Goal: Check status: Check status

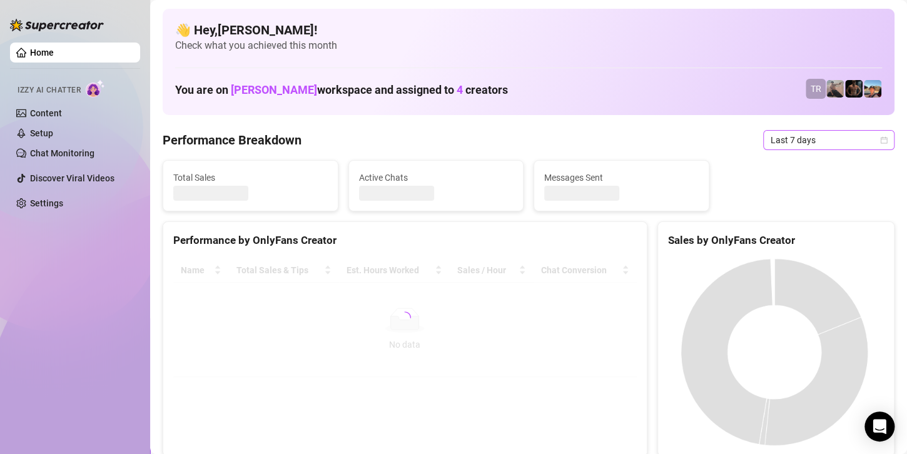
click at [805, 142] on span "Last 7 days" at bounding box center [829, 140] width 116 height 19
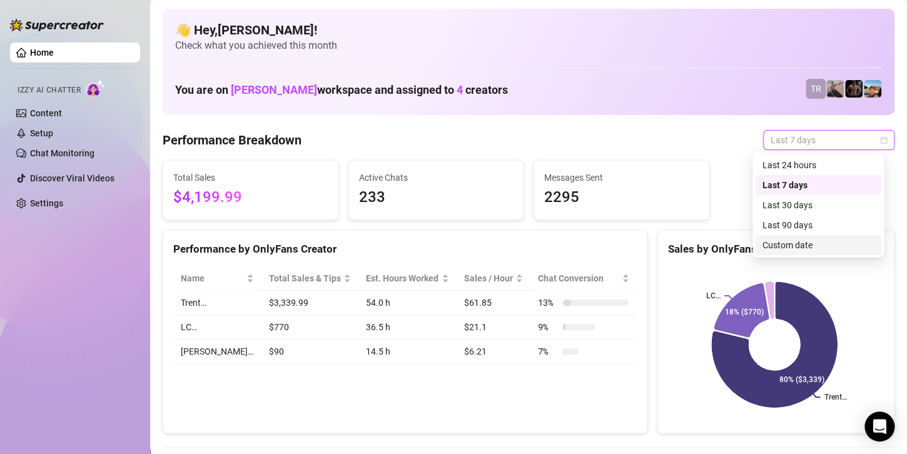
click at [785, 250] on div "Custom date" at bounding box center [818, 245] width 111 height 14
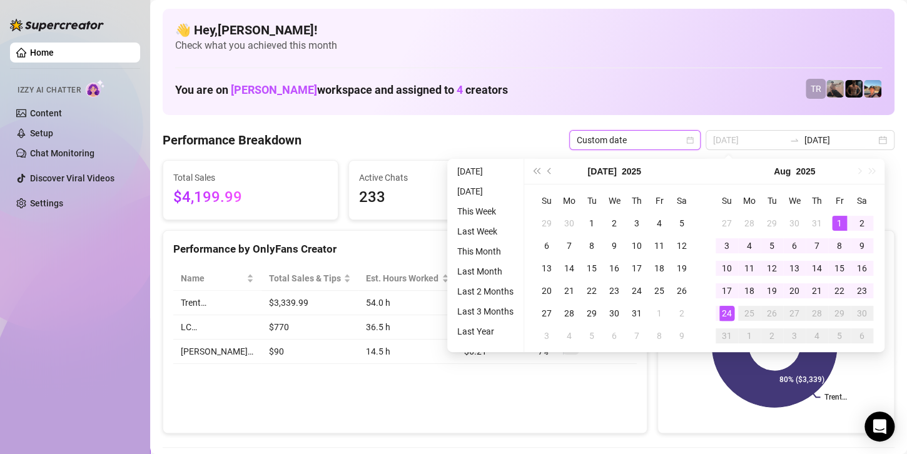
type input "[DATE]"
click at [842, 221] on div "1" at bounding box center [839, 223] width 15 height 15
click at [724, 320] on div "24" at bounding box center [727, 313] width 15 height 15
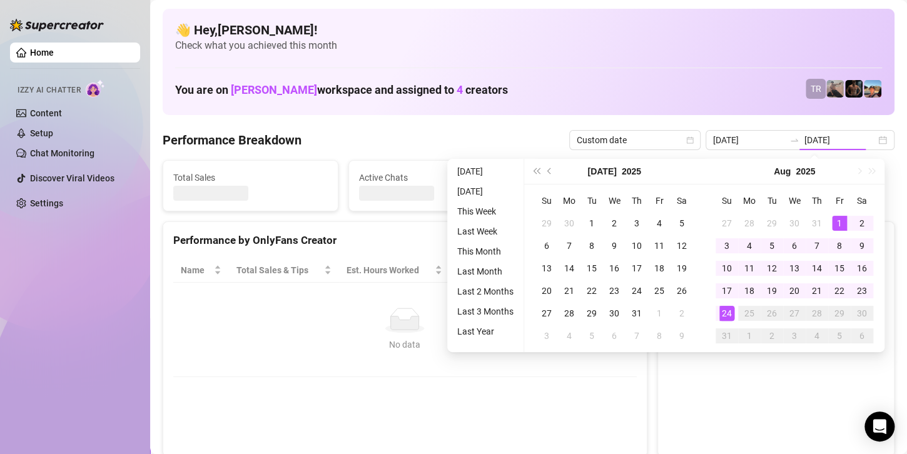
type input "[DATE]"
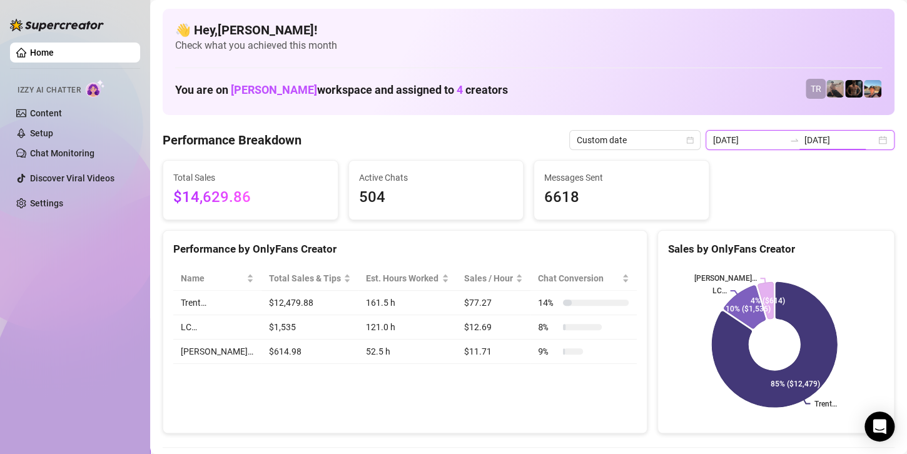
click at [820, 142] on input "[DATE]" at bounding box center [840, 140] width 71 height 14
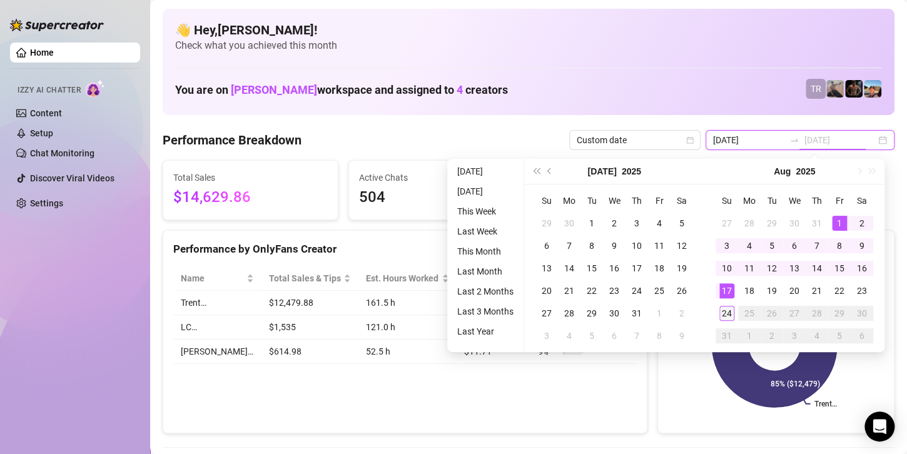
type input "[DATE]"
click at [718, 314] on td "24" at bounding box center [727, 313] width 23 height 23
click at [720, 314] on div "24" at bounding box center [727, 313] width 15 height 15
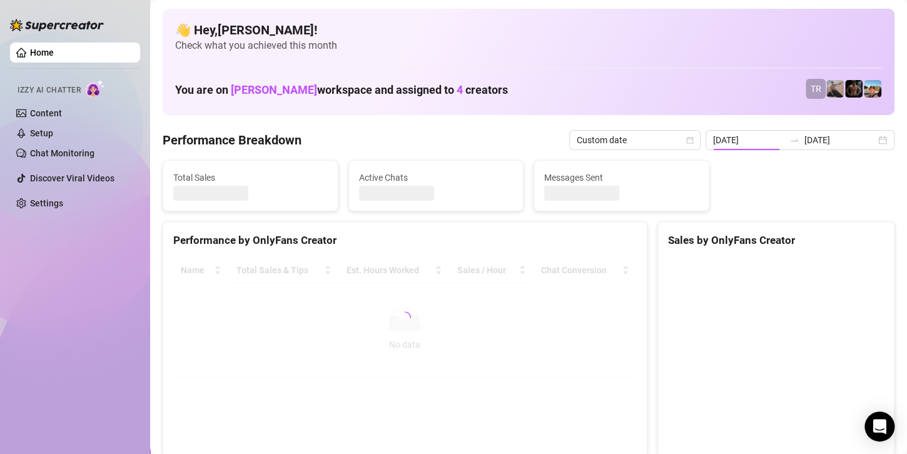
type input "[DATE]"
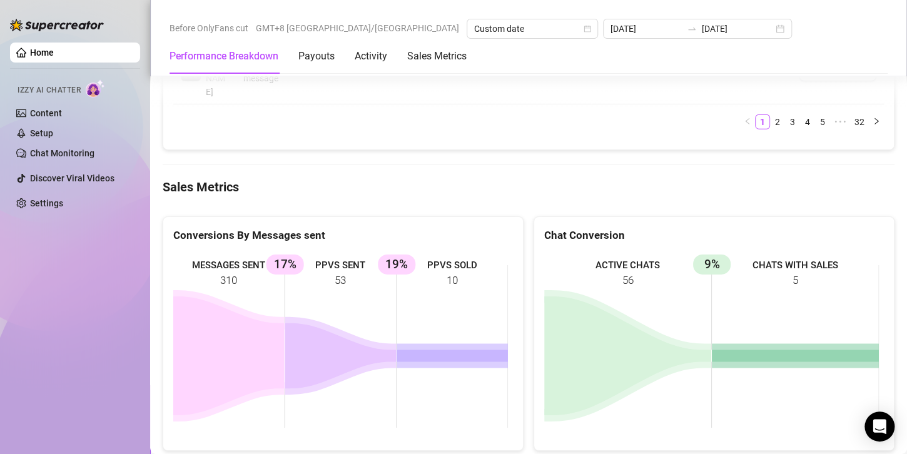
scroll to position [1627, 0]
